Goal: Navigation & Orientation: Find specific page/section

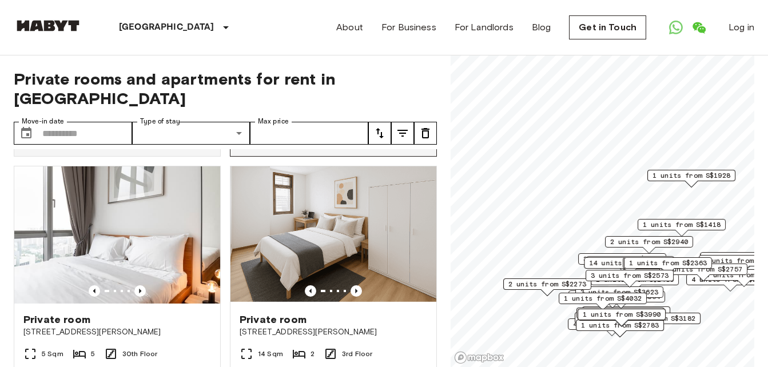
scroll to position [2786, 0]
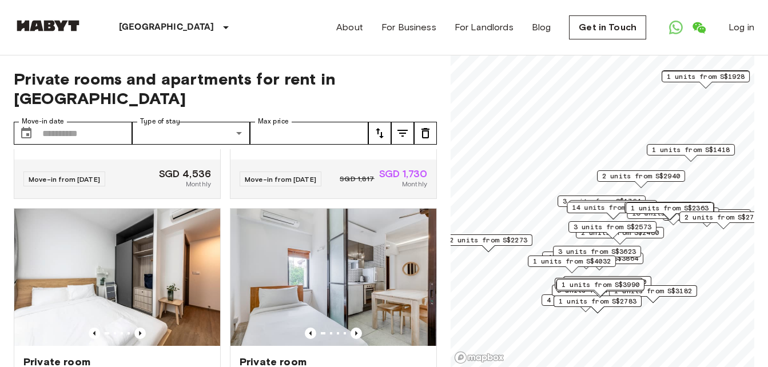
scroll to position [2253, 0]
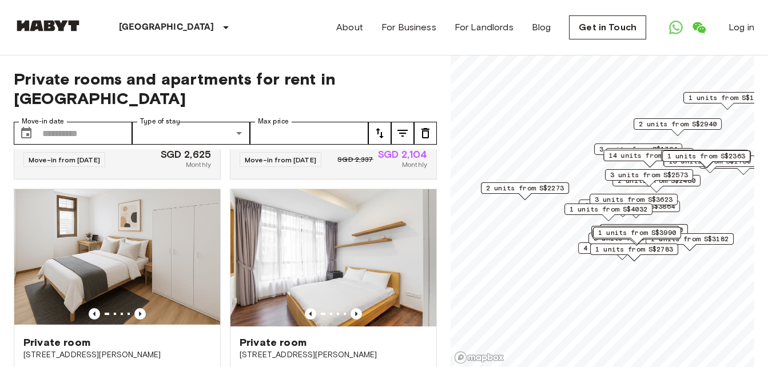
scroll to position [1994, 0]
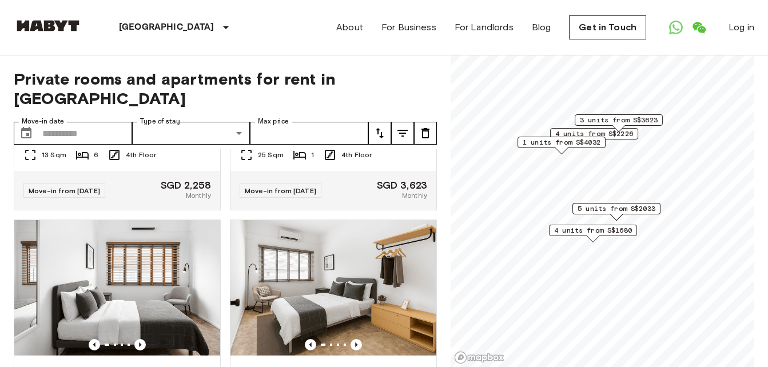
scroll to position [137, 0]
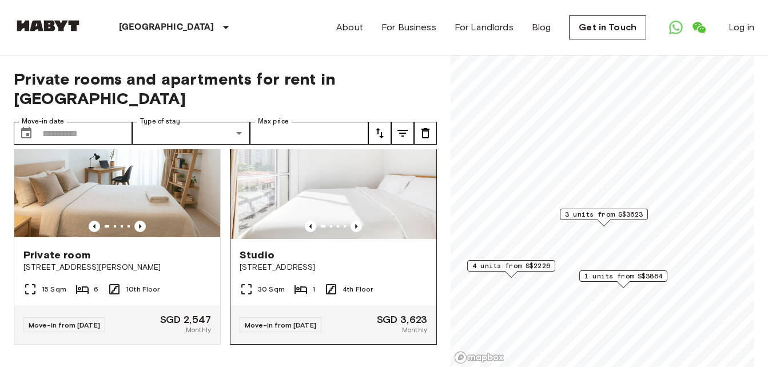
scroll to position [836, 0]
